Goal: Task Accomplishment & Management: Manage account settings

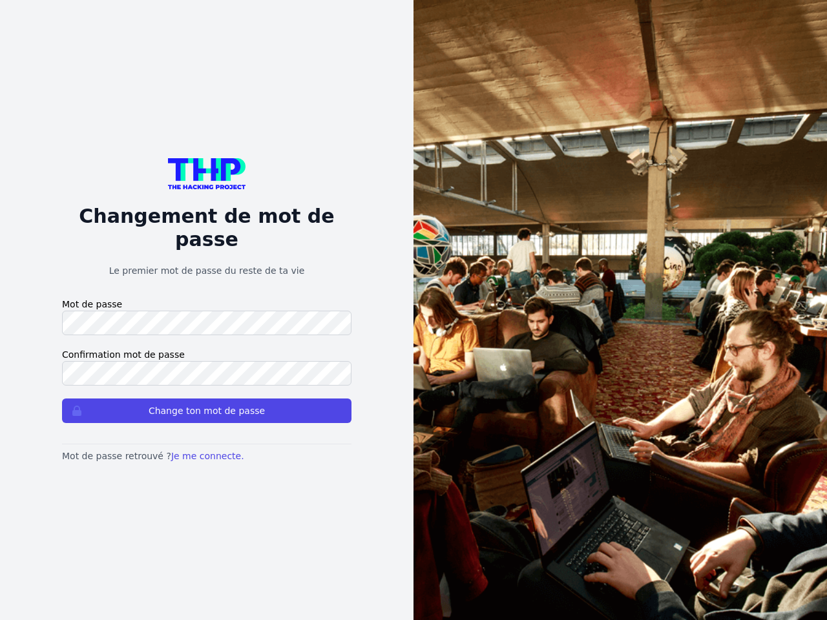
click at [207, 399] on button "Change ton mot de passe" at bounding box center [206, 411] width 289 height 25
